Goal: Task Accomplishment & Management: Complete application form

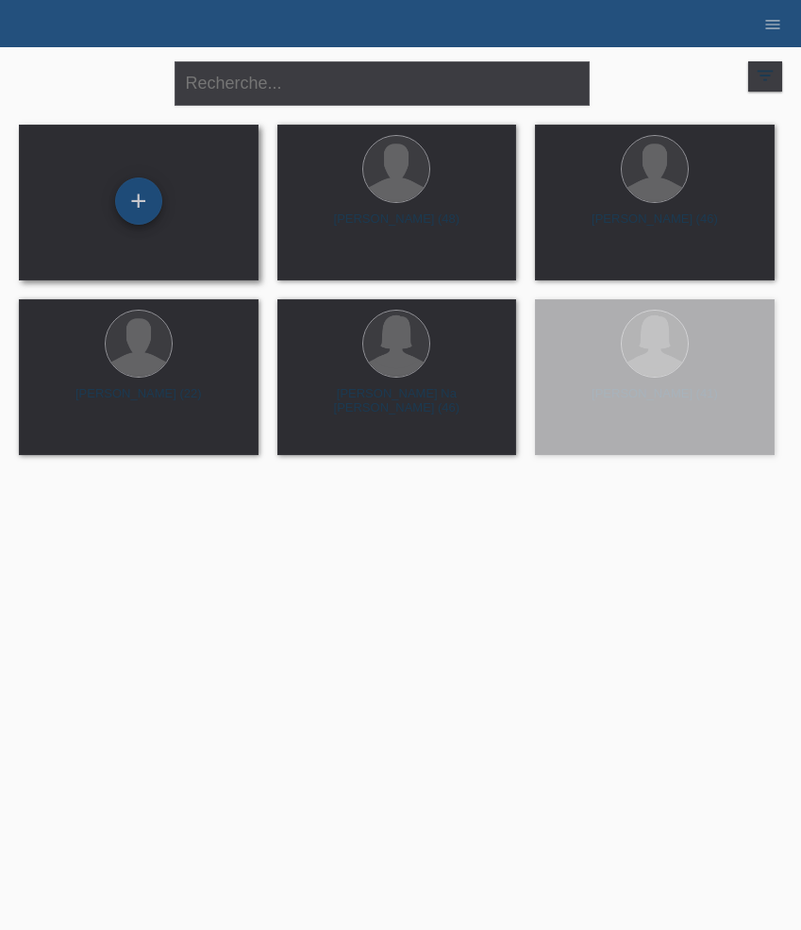
click at [133, 200] on div "+" at bounding box center [138, 200] width 47 height 47
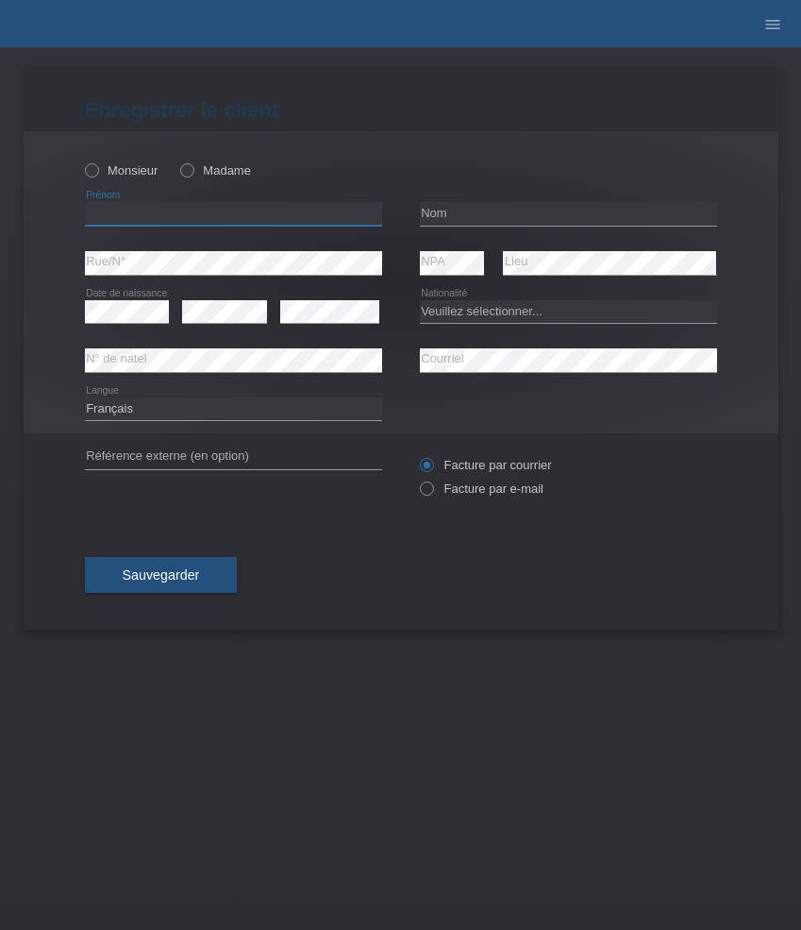
click at [174, 215] on input "text" at bounding box center [233, 214] width 297 height 24
paste input "Amar"
type input "Amar"
click at [134, 177] on label "Monsieur" at bounding box center [122, 170] width 74 height 14
click at [97, 176] on input "Monsieur" at bounding box center [91, 169] width 12 height 12
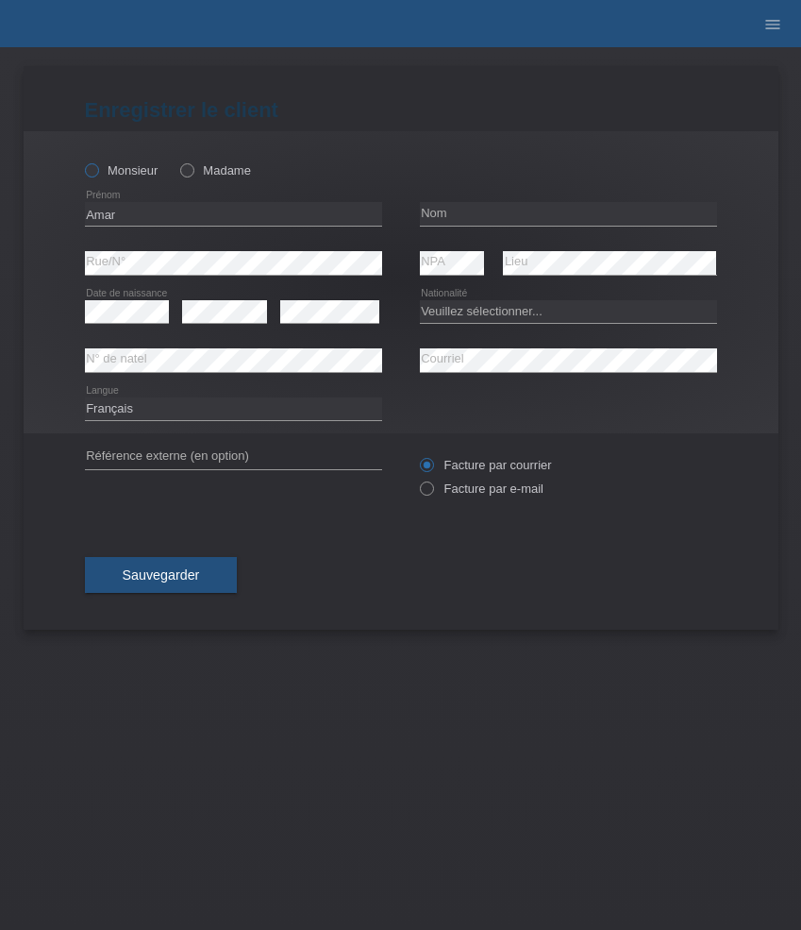
radio input "true"
click at [479, 212] on input "text" at bounding box center [568, 214] width 297 height 24
paste input "Almoman"
type input "Almoman"
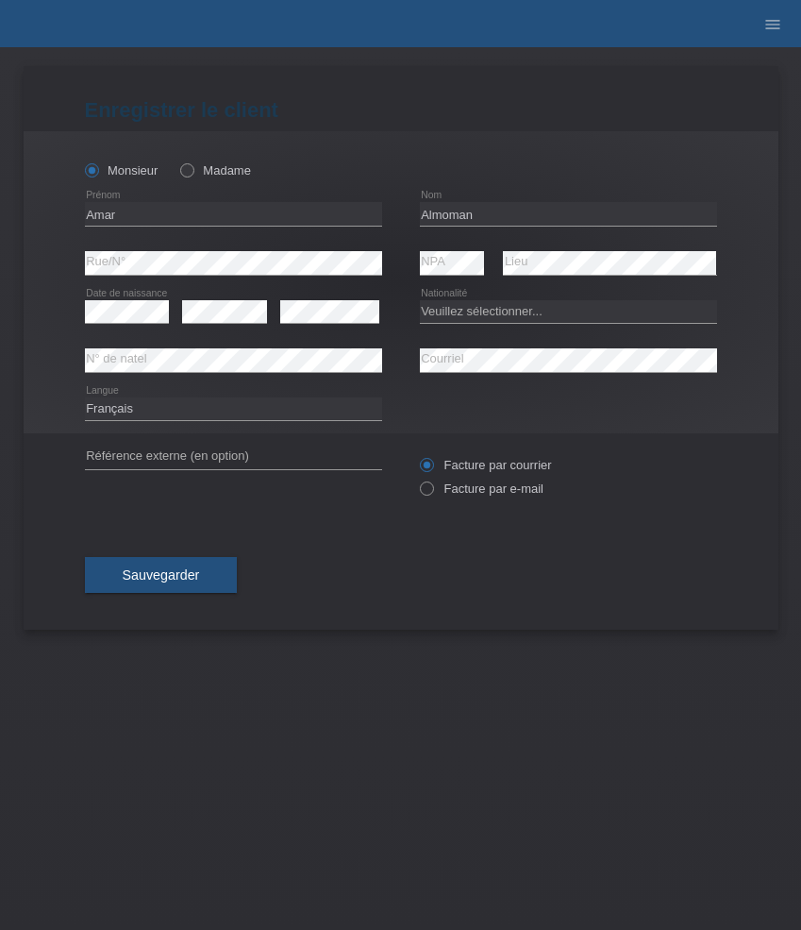
click at [32, 541] on div "Enregistrer le client Enregistrer le client Enregistrer le client Monsieur Mada…" at bounding box center [401, 347] width 755 height 563
click at [467, 310] on select "Veuillez sélectionner... Suisse Allemagne Autriche Liechtenstein ------------ A…" at bounding box center [568, 311] width 297 height 23
click at [500, 313] on select "Veuillez sélectionner... Suisse Allemagne Autriche Liechtenstein ------------ A…" at bounding box center [568, 311] width 297 height 23
select select "IQ"
click at [420, 300] on select "Veuillez sélectionner... Suisse Allemagne Autriche Liechtenstein ------------ A…" at bounding box center [568, 311] width 297 height 23
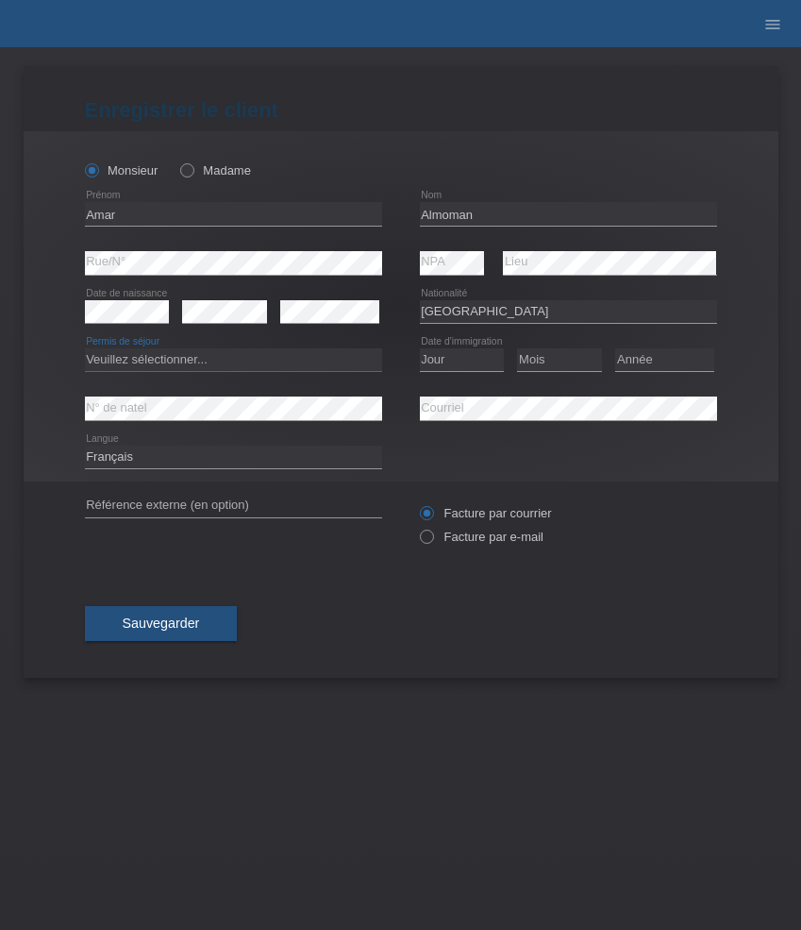
click at [248, 357] on select "Veuillez sélectionner... C B B - Statut de réfugié Autre" at bounding box center [233, 359] width 297 height 23
select select "B"
click at [85, 349] on select "Veuillez sélectionner... C B B - Statut de réfugié Autre" at bounding box center [233, 359] width 297 height 23
click at [465, 361] on select "Jour 01 02 03 04 05 06 07 08 09 10 11" at bounding box center [462, 359] width 85 height 23
select select "11"
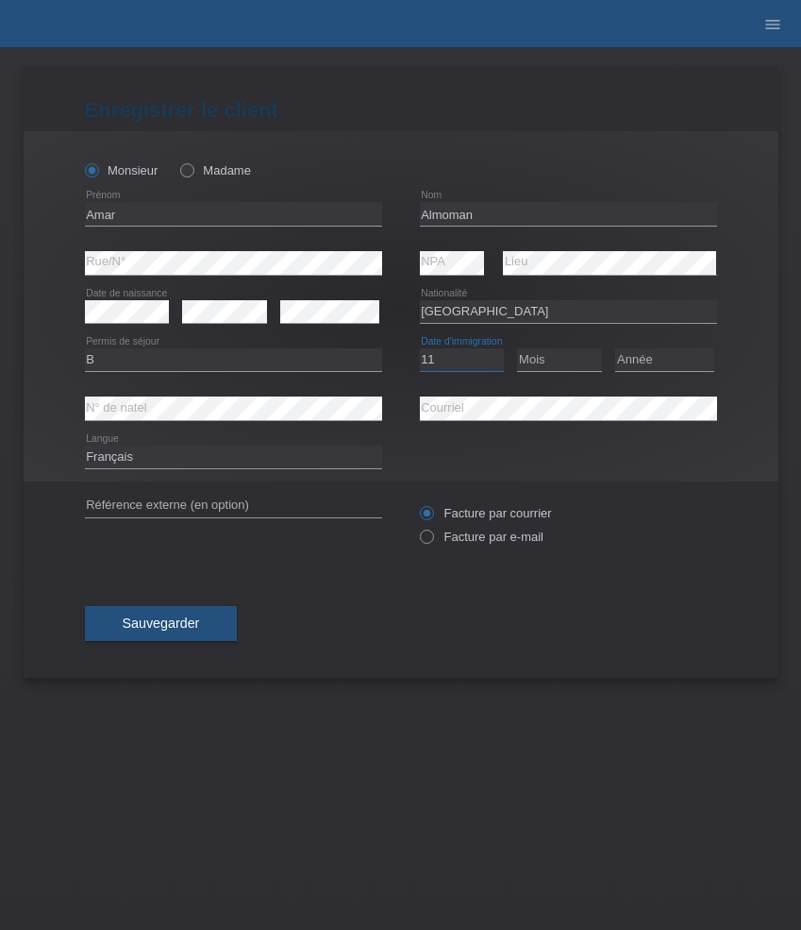
click at [420, 349] on select "Jour 01 02 03 04 05 06 07 08 09 10 11" at bounding box center [462, 359] width 85 height 23
click at [547, 368] on select "Mois 01 02 03 04 05 06 07 08 09 10 11" at bounding box center [559, 359] width 85 height 23
select select "04"
click at [517, 349] on select "Mois 01 02 03 04 05 06 07 08 09 10 11" at bounding box center [559, 359] width 85 height 23
click at [650, 360] on select "Année 2025 2024 2023 2022 2021 2020 2019 2018 2017 2016 2015 2014 2013 2012 201…" at bounding box center [664, 359] width 99 height 23
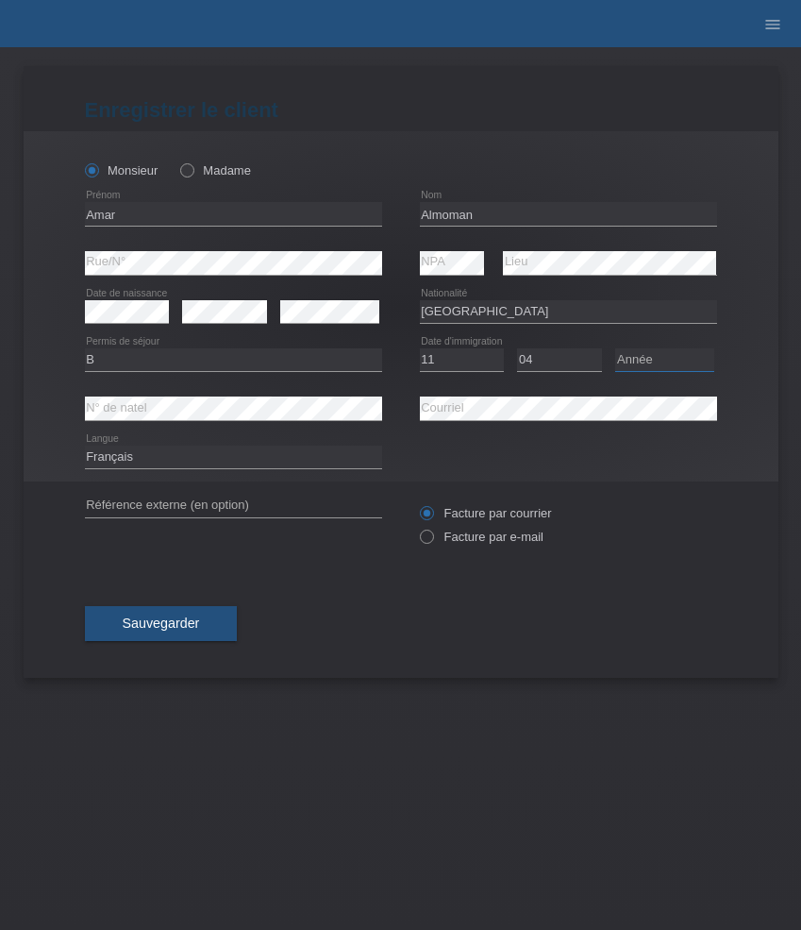
select select "1984"
click at [615, 349] on select "Année 2025 2024 2023 2022 2021 2020 2019 2018 2017 2016 2015 2014 2013 2012 201…" at bounding box center [664, 359] width 99 height 23
click at [197, 455] on select "Deutsch Français Italiano English" at bounding box center [233, 457] width 297 height 23
select select "en"
click at [85, 446] on select "Deutsch Français Italiano English" at bounding box center [233, 457] width 297 height 23
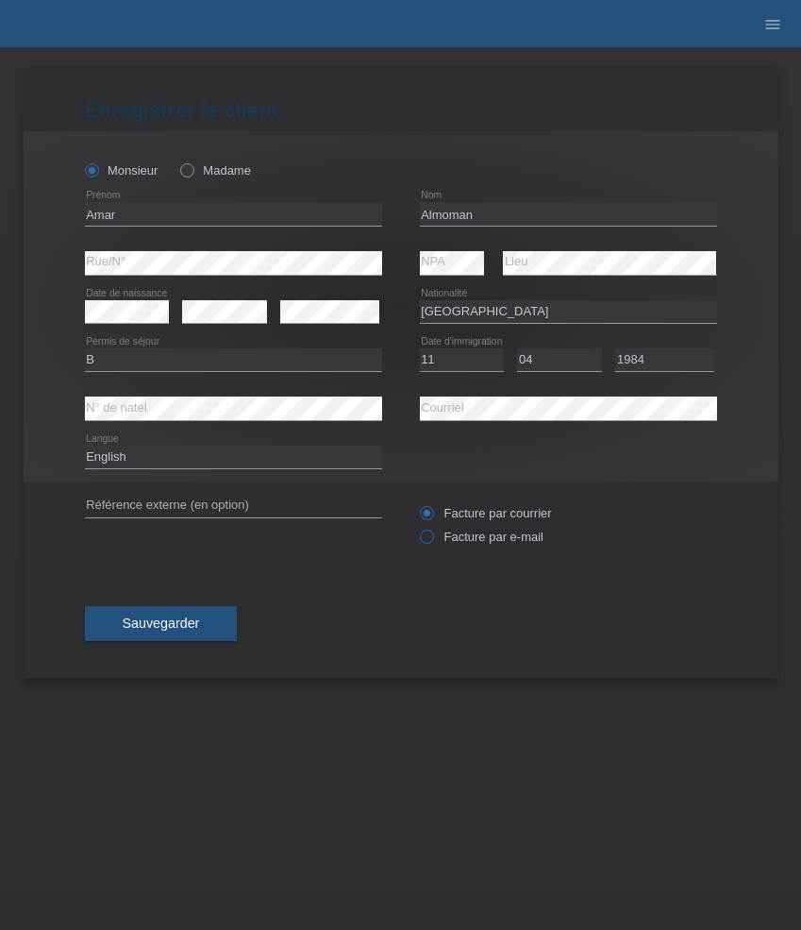
click at [440, 543] on label "Facture par e-mail" at bounding box center [482, 537] width 124 height 14
click at [432, 543] on input "Facture par e-mail" at bounding box center [426, 542] width 12 height 24
radio input "true"
click at [205, 630] on button "Sauvegarder" at bounding box center [161, 624] width 153 height 36
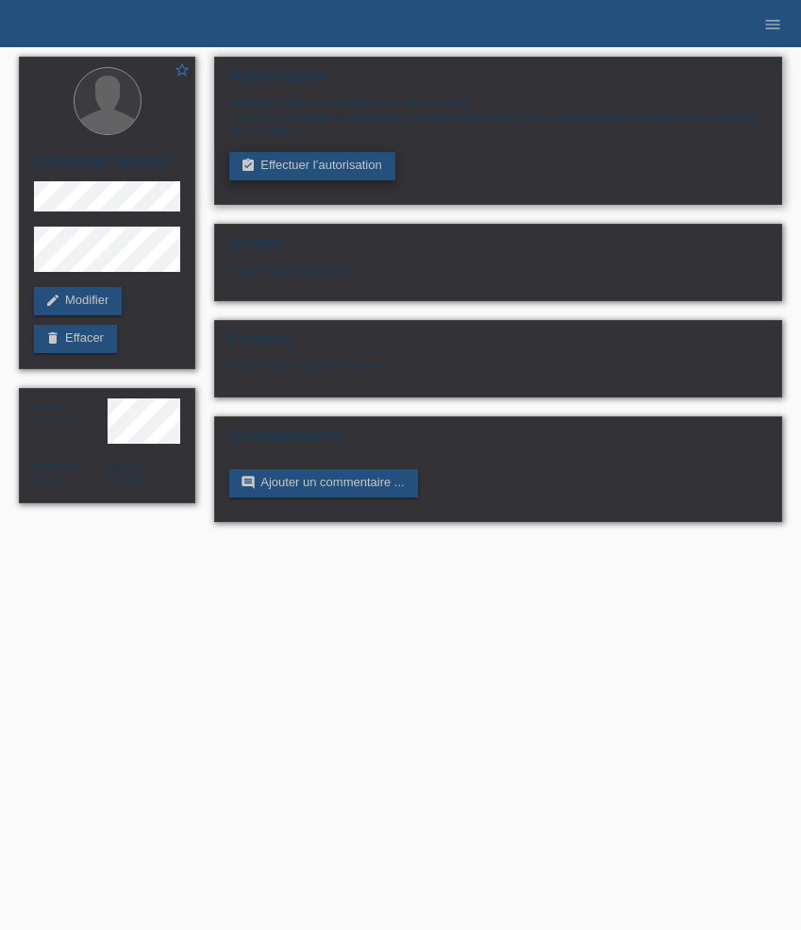
click at [286, 157] on link "assignment_turned_in Effectuer l’autorisation" at bounding box center [311, 166] width 165 height 28
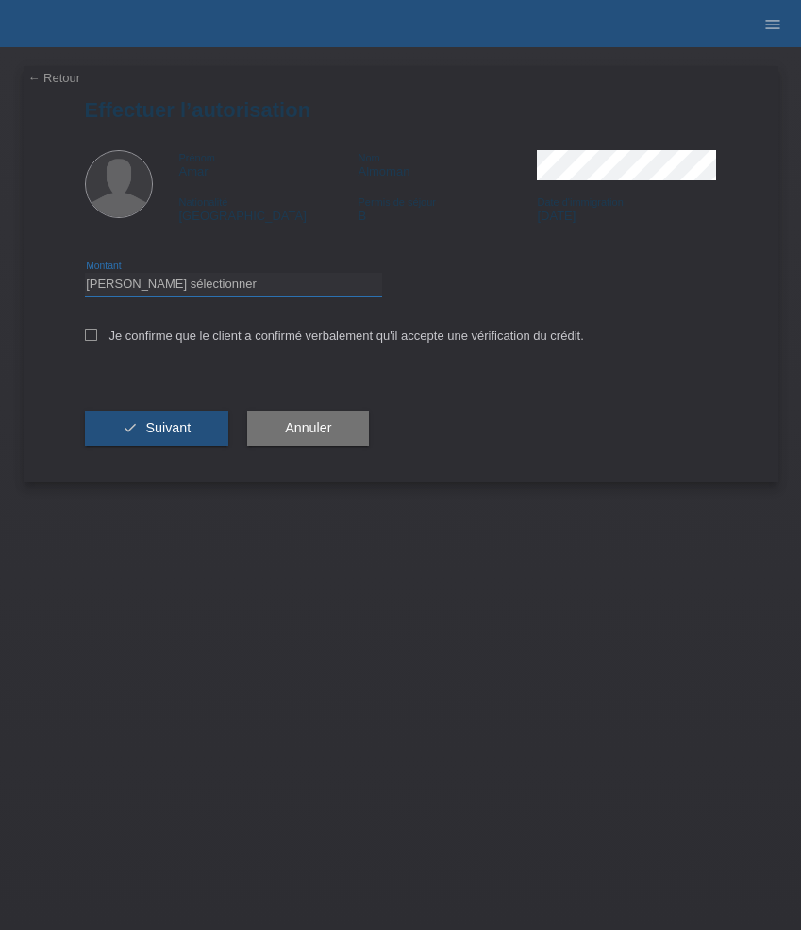
click at [311, 276] on select "Veuillez sélectionner CHF 1.00 - CHF 499.00 CHF 500.00 - CHF 1'999.00 CHF 2'000…" at bounding box center [233, 284] width 297 height 23
select select "3"
click at [85, 276] on select "Veuillez sélectionner CHF 1.00 - CHF 499.00 CHF 500.00 - CHF 1'999.00 CHF 2'000…" at bounding box center [233, 284] width 297 height 23
click at [248, 340] on label "Je confirme que le client a confirmé verbalement qu'il accepte une vérification…" at bounding box center [334, 335] width 499 height 14
click at [97, 340] on input "Je confirme que le client a confirmé verbalement qu'il accepte une vérification…" at bounding box center [91, 334] width 12 height 12
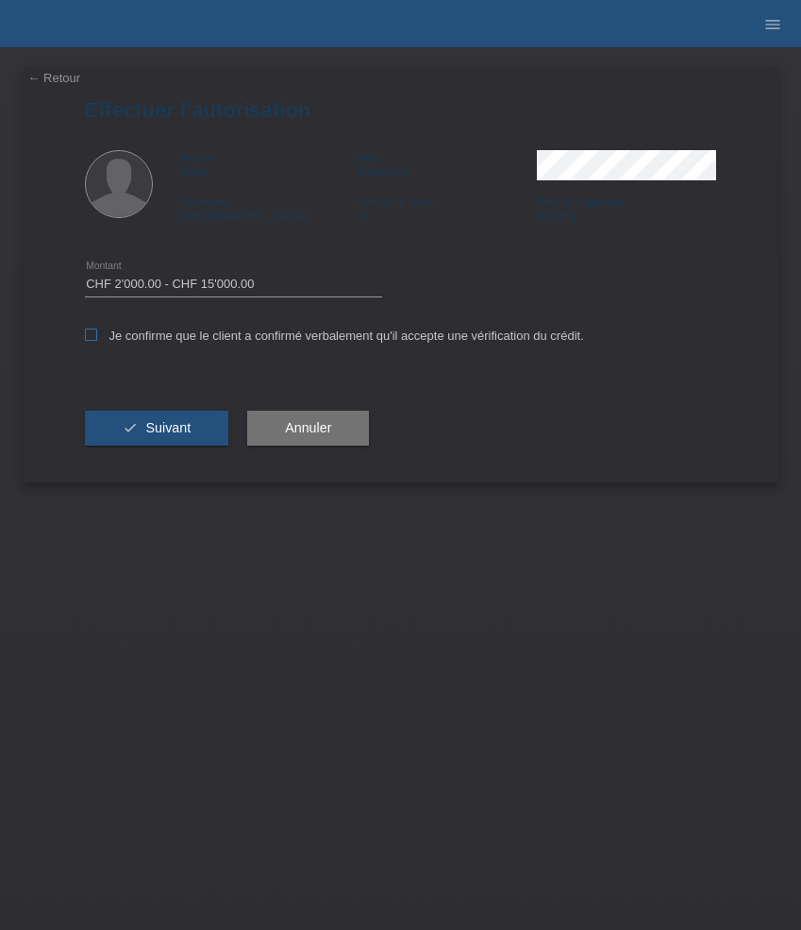
checkbox input "true"
click at [194, 429] on button "check Suivant" at bounding box center [157, 429] width 144 height 36
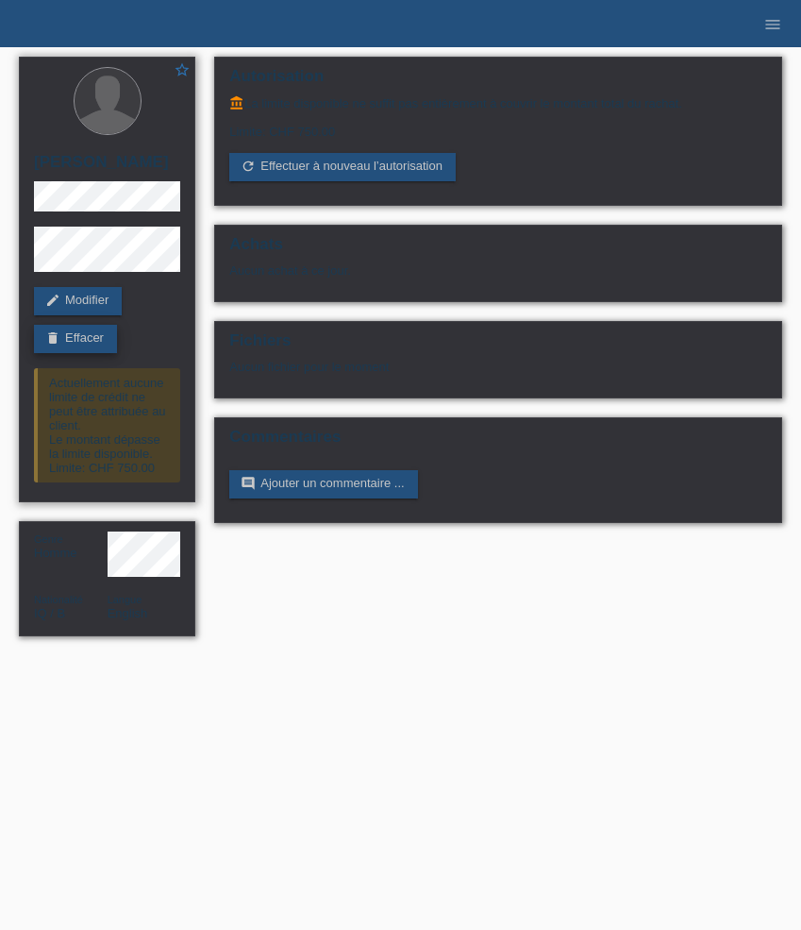
click at [87, 345] on link "delete Effacer" at bounding box center [75, 339] width 83 height 28
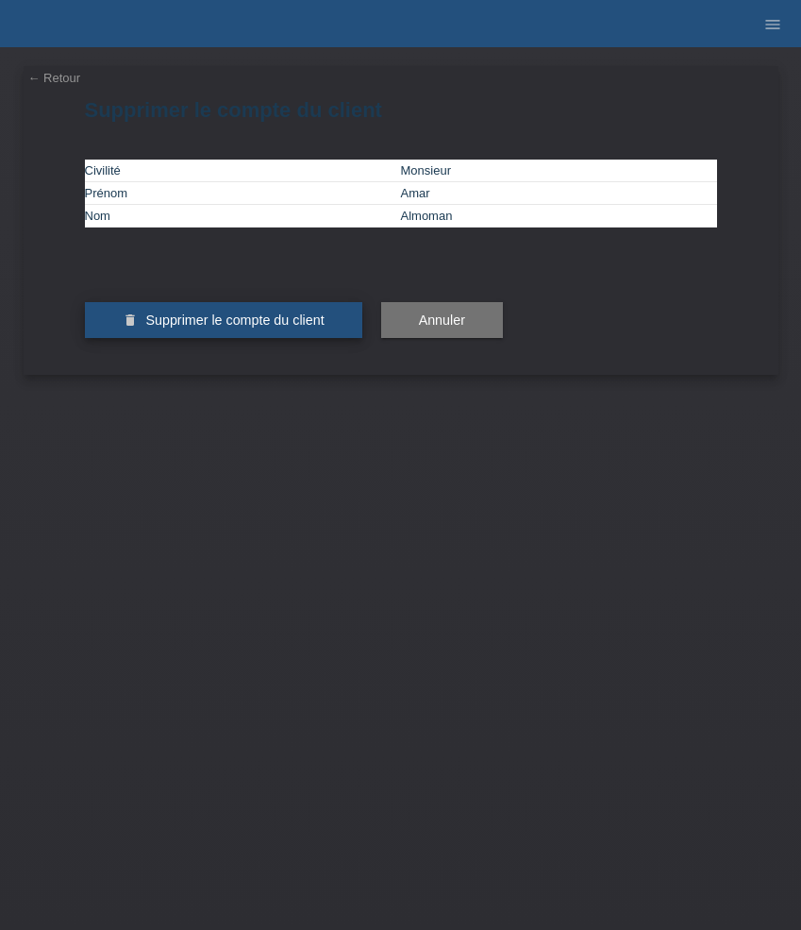
click at [157, 328] on span "Supprimer le compte du client" at bounding box center [234, 319] width 178 height 15
